Goal: Use online tool/utility: Utilize a website feature to perform a specific function

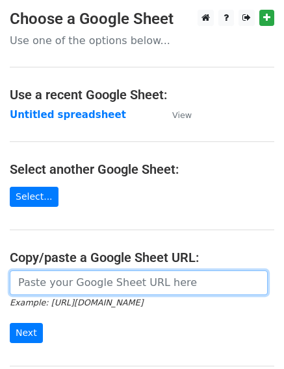
click at [98, 280] on input "url" at bounding box center [139, 283] width 258 height 25
paste input "[URL][DOMAIN_NAME]"
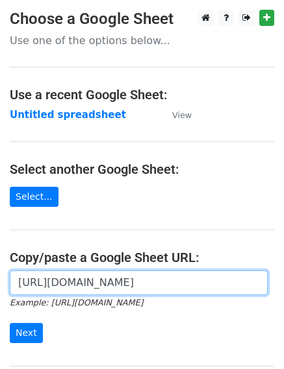
scroll to position [0, 309]
type input "[URL][DOMAIN_NAME]"
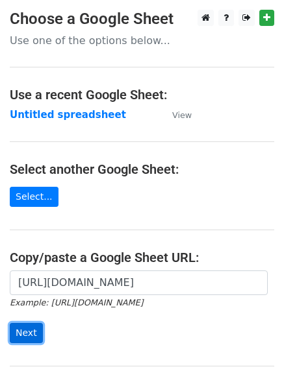
click at [29, 325] on input "Next" at bounding box center [26, 333] width 33 height 20
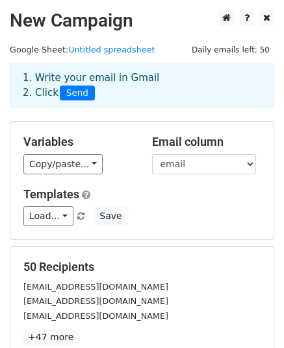
scroll to position [204, 0]
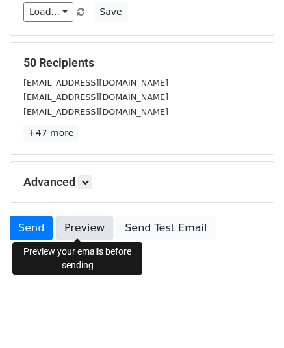
click at [71, 221] on link "Preview" at bounding box center [84, 228] width 57 height 25
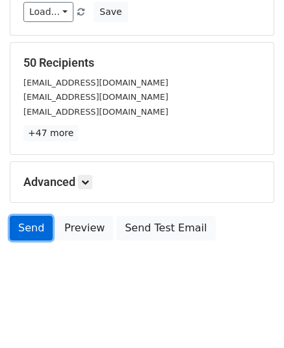
click at [21, 226] on link "Send" at bounding box center [31, 228] width 43 height 25
